Goal: Information Seeking & Learning: Find specific fact

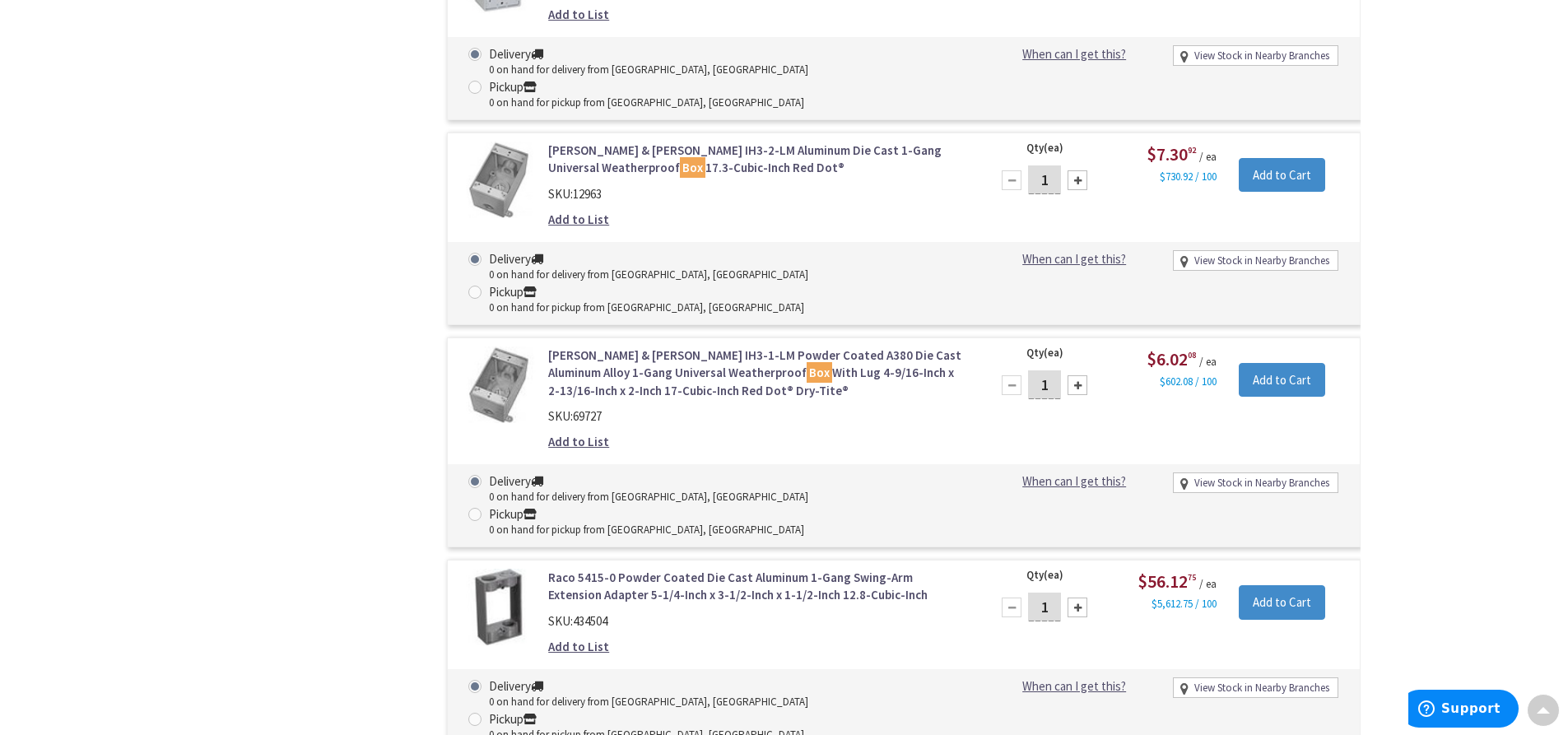
scroll to position [27571, 0]
